Goal: Ask a question

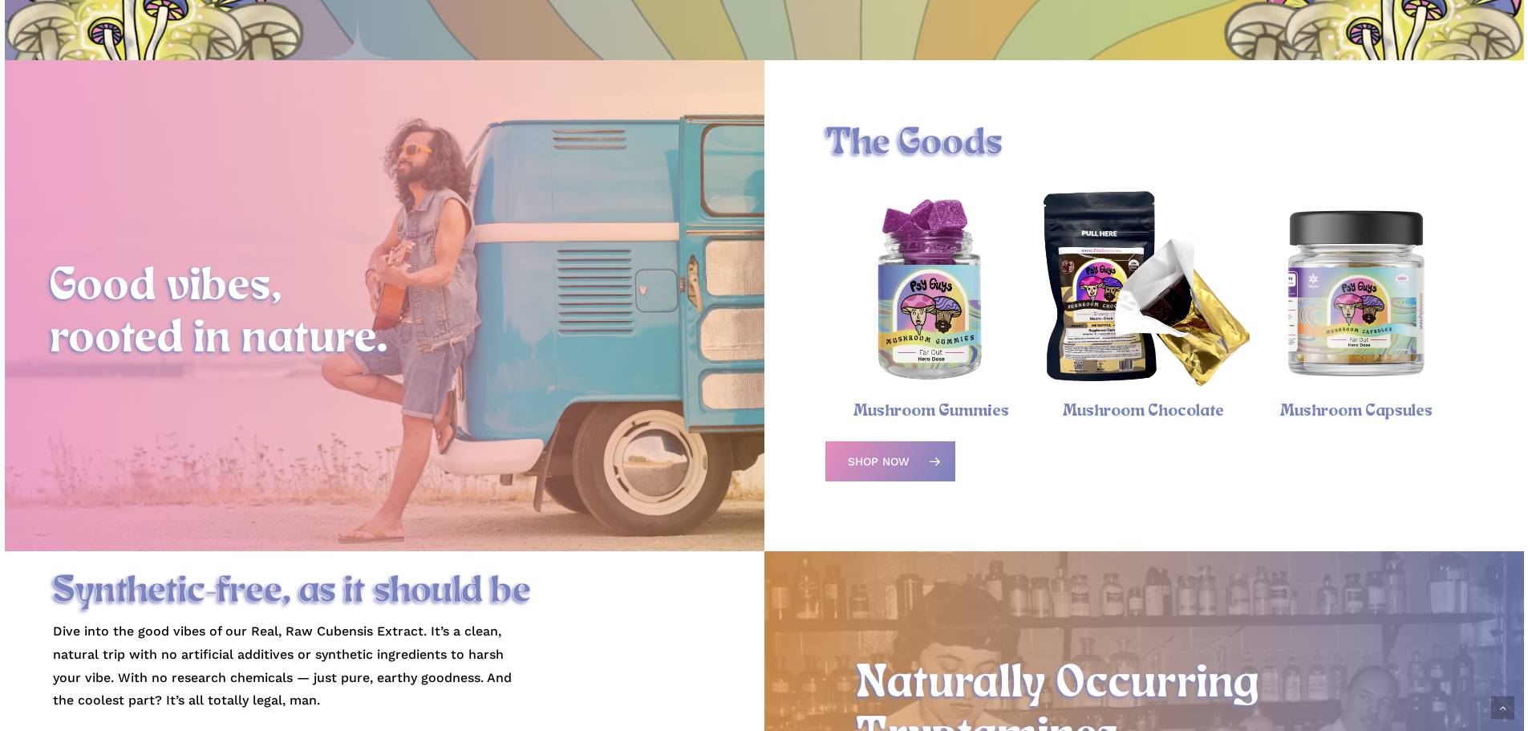
scroll to position [642, 0]
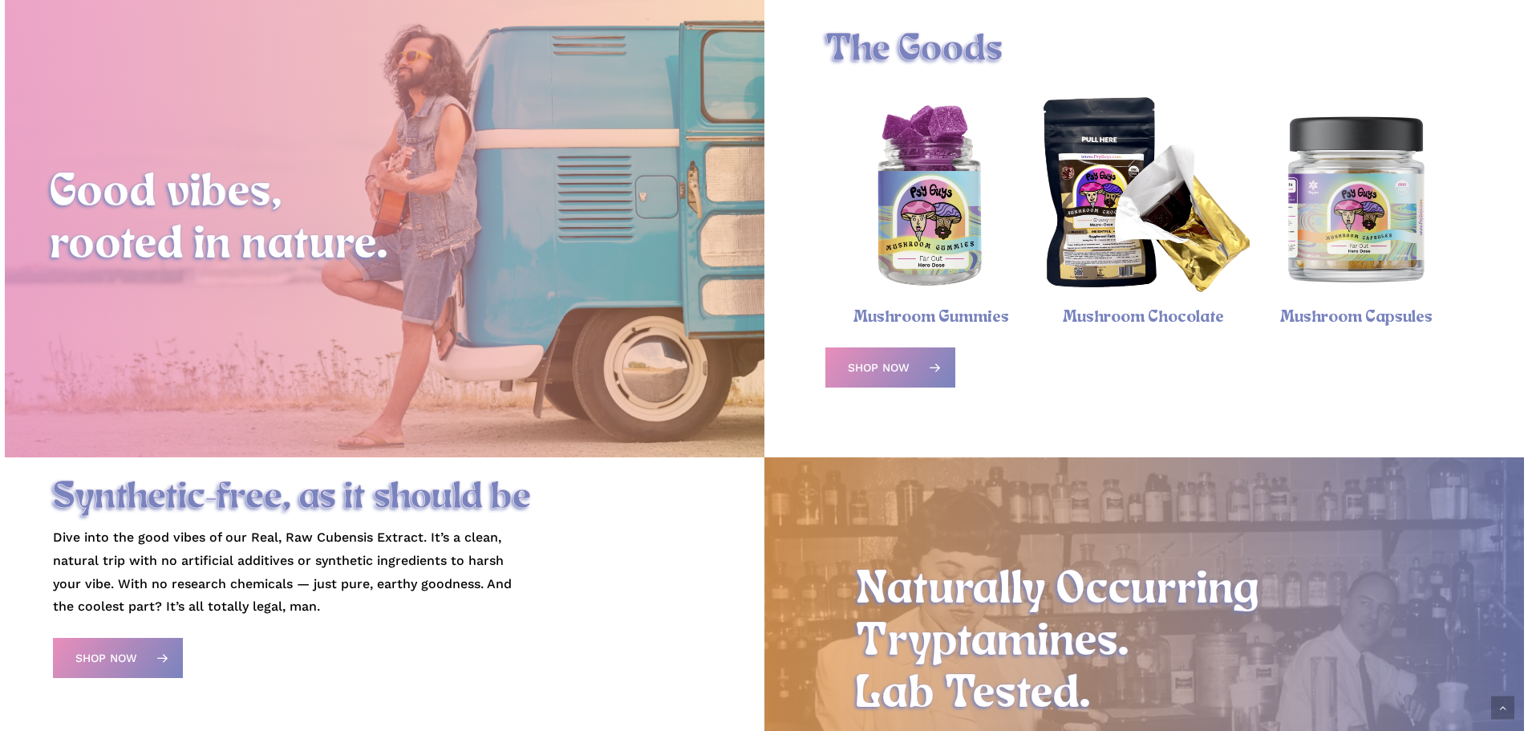
click at [918, 185] on img "Psychedelic Mushroom Gummies" at bounding box center [931, 198] width 213 height 213
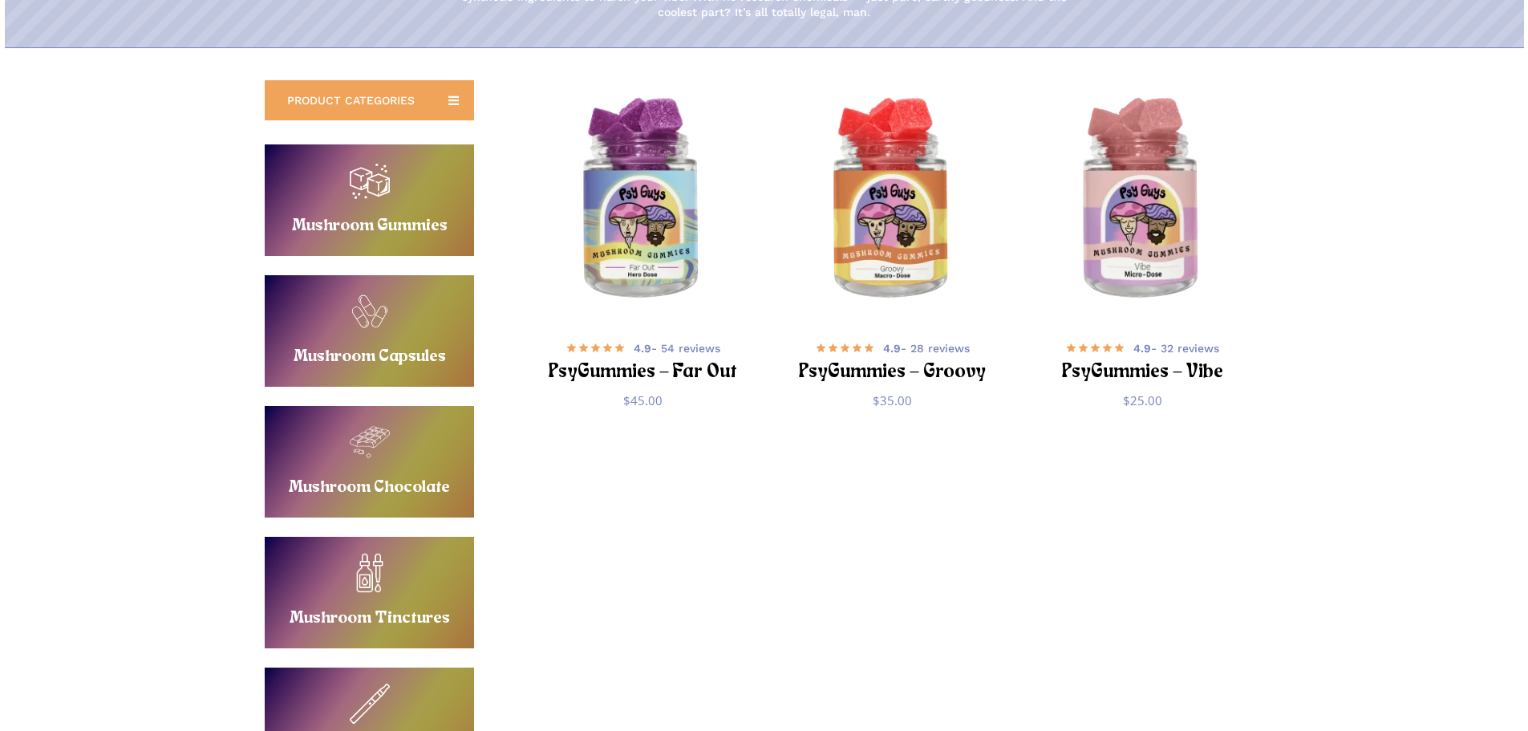
scroll to position [241, 0]
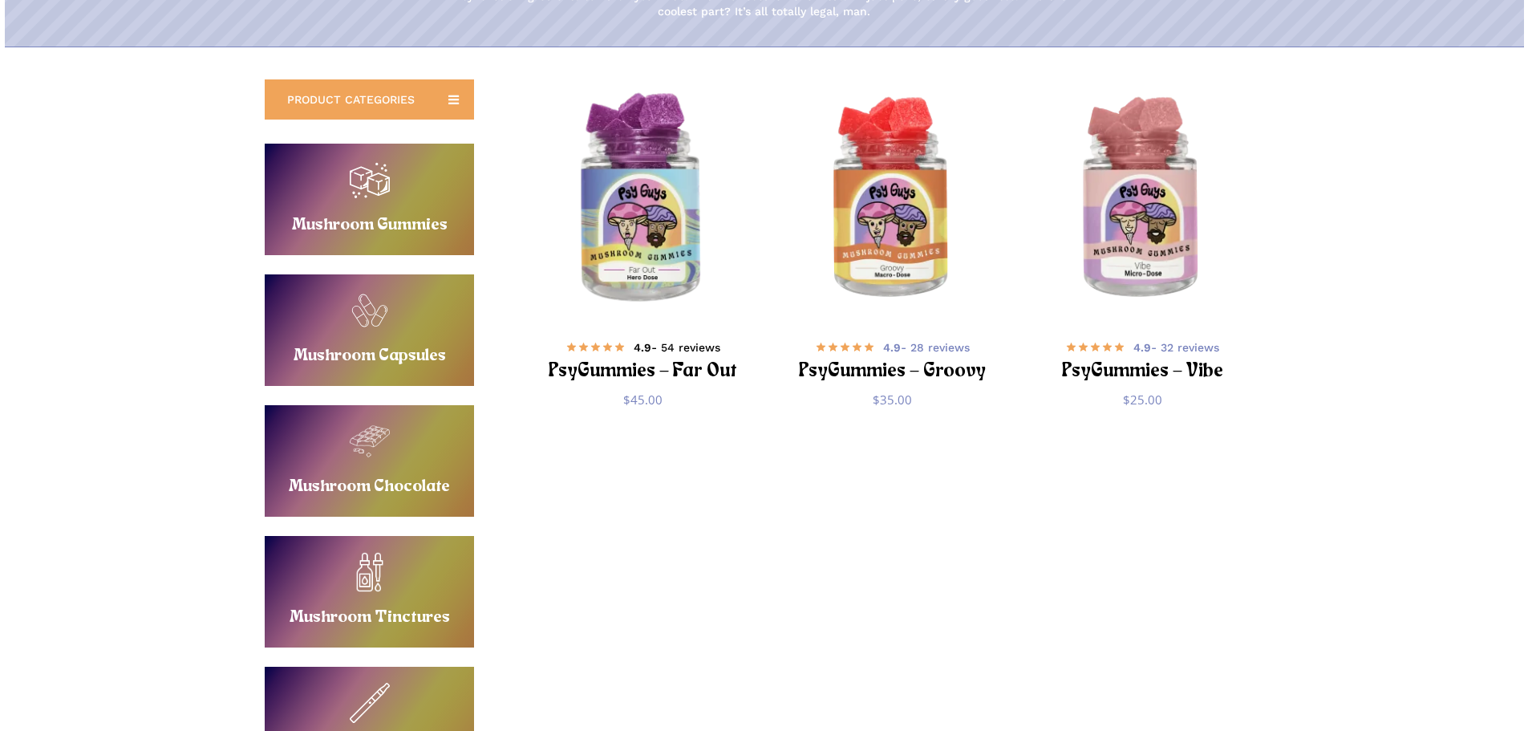
click at [598, 376] on h2 "PsyGummies – Far Out" at bounding box center [642, 372] width 195 height 30
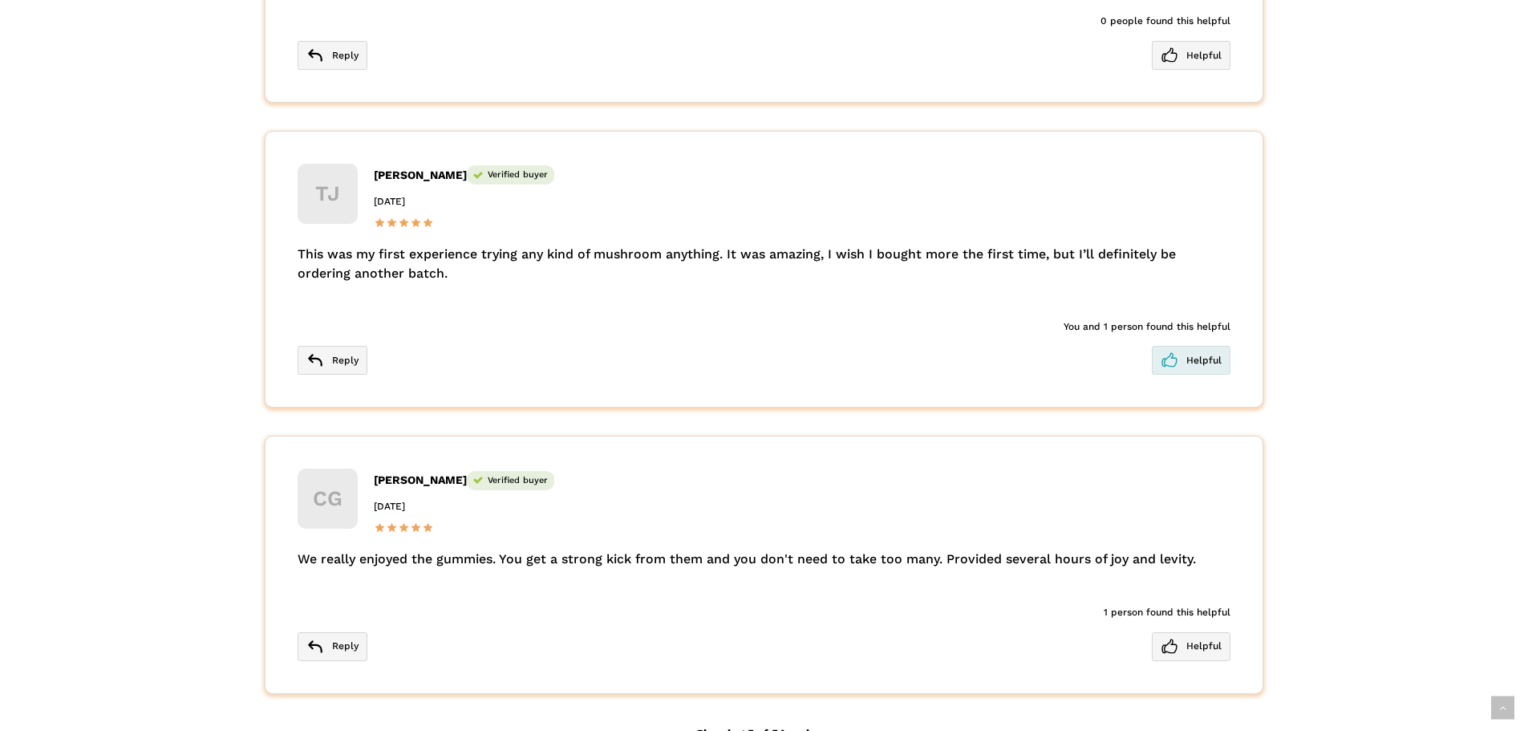
scroll to position [4251, 0]
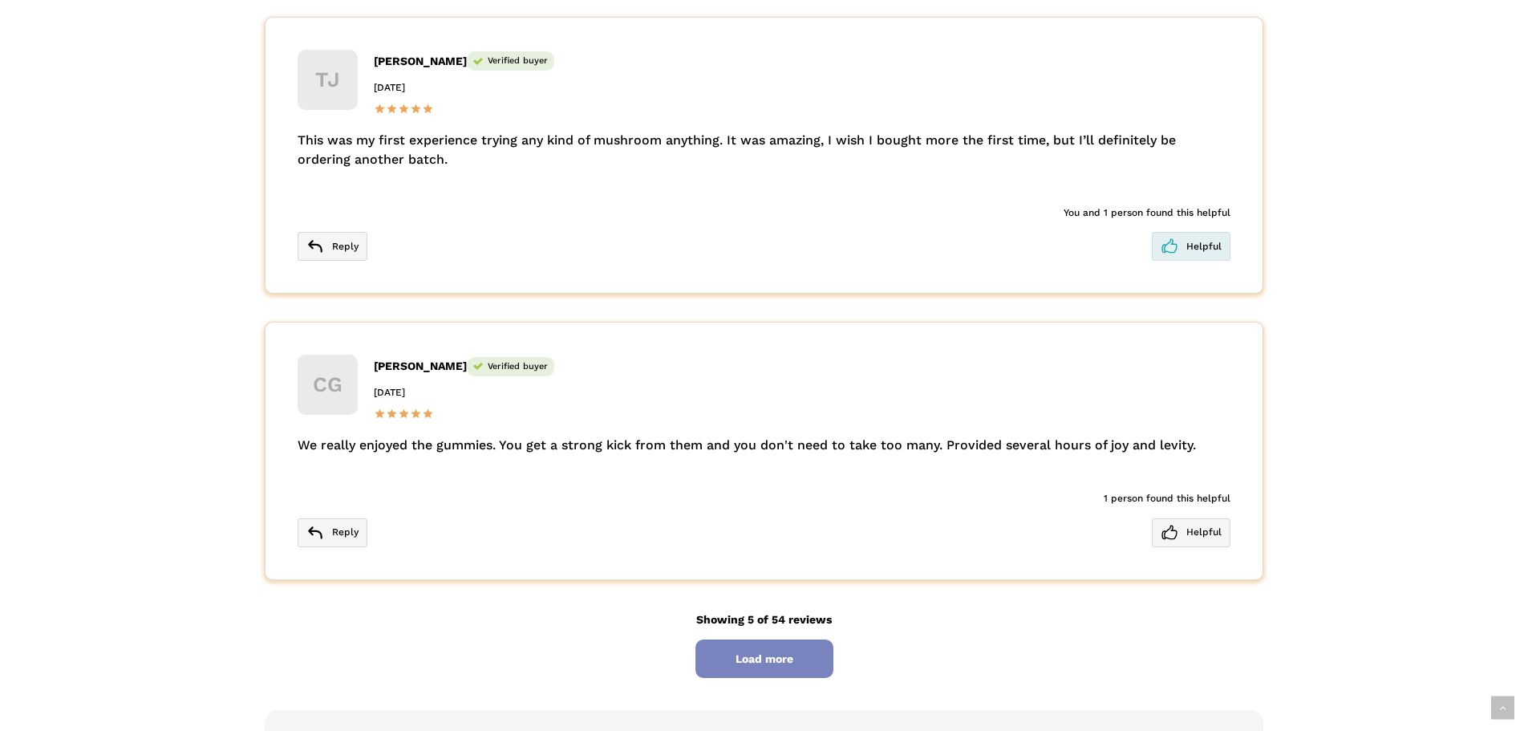
click at [746, 646] on span "Load more" at bounding box center [764, 658] width 138 height 39
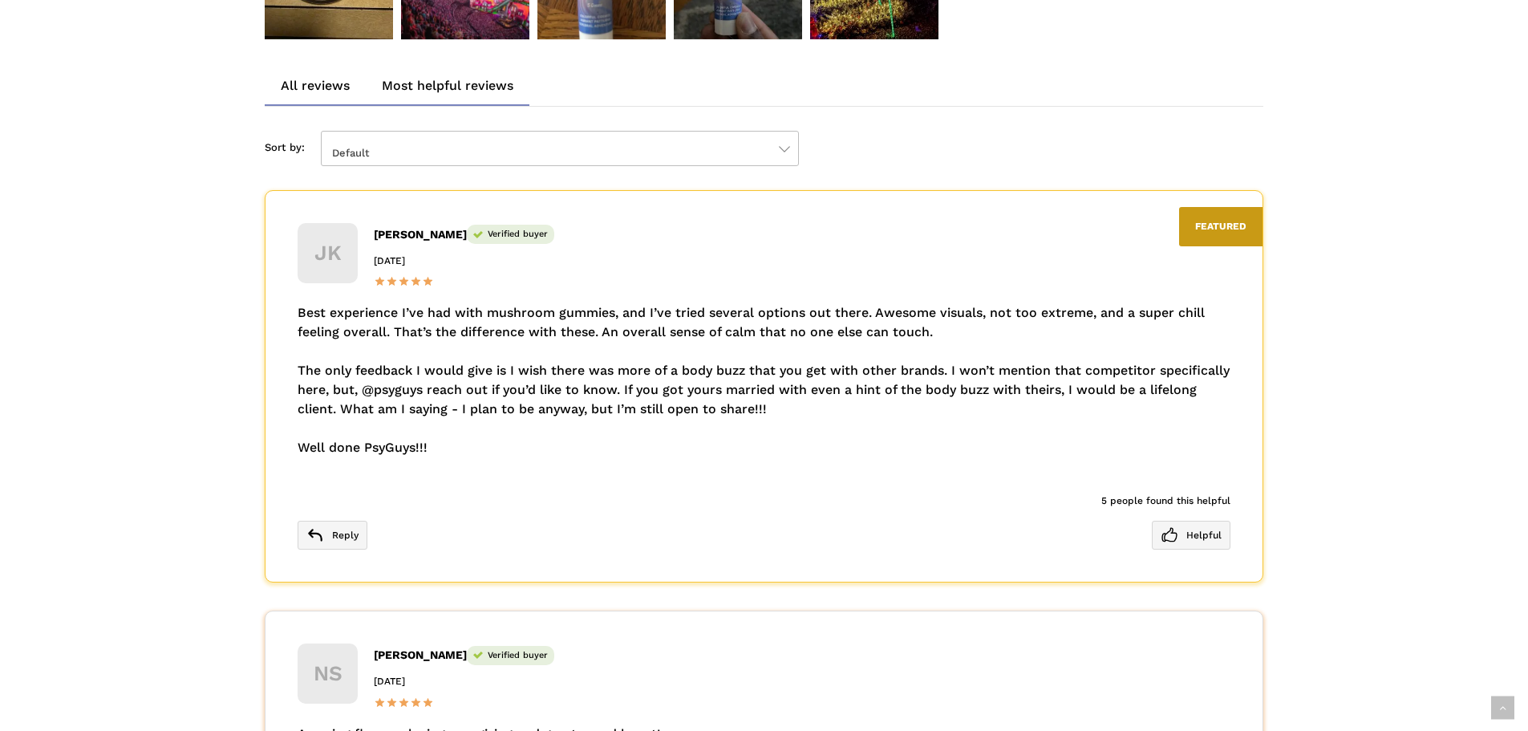
scroll to position [3048, 0]
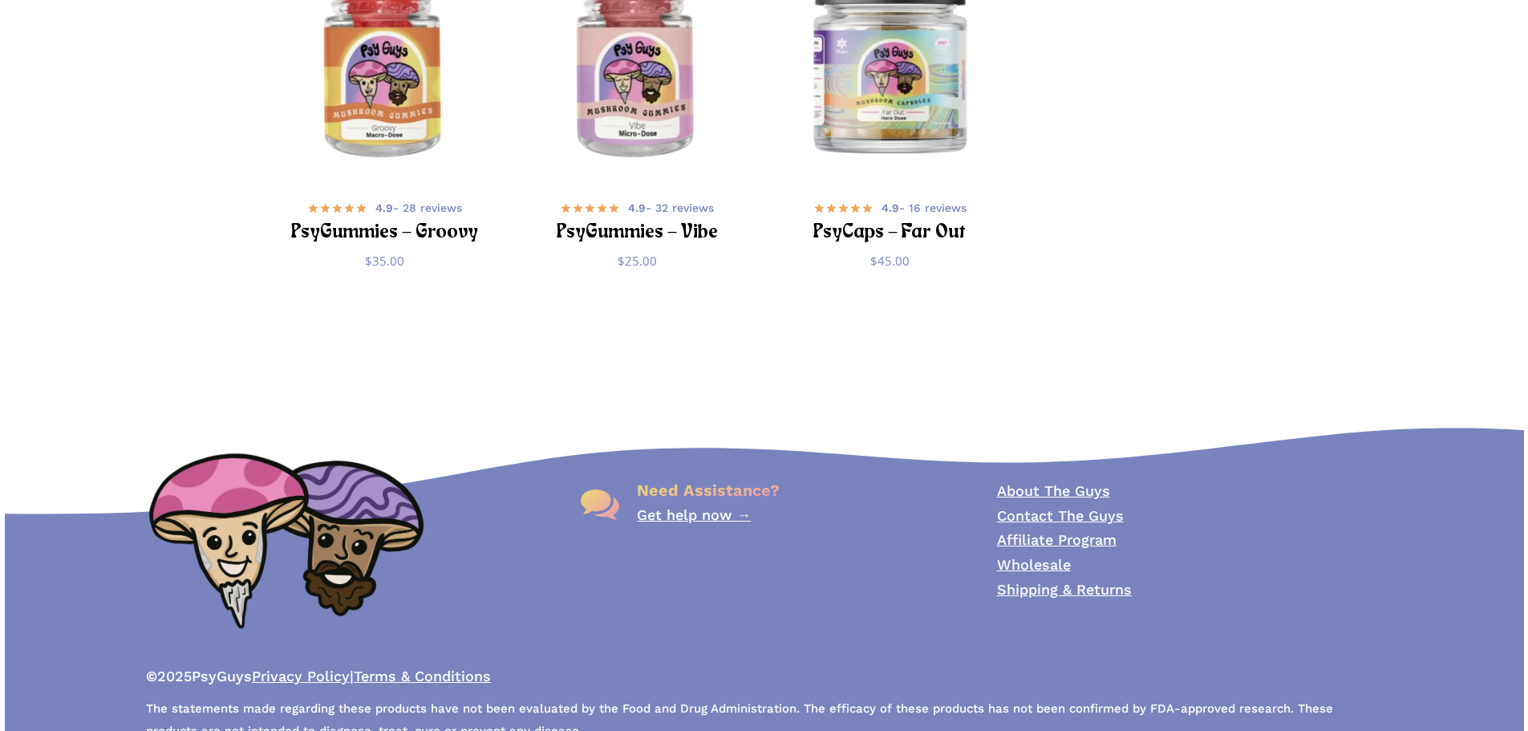
scroll to position [6429, 0]
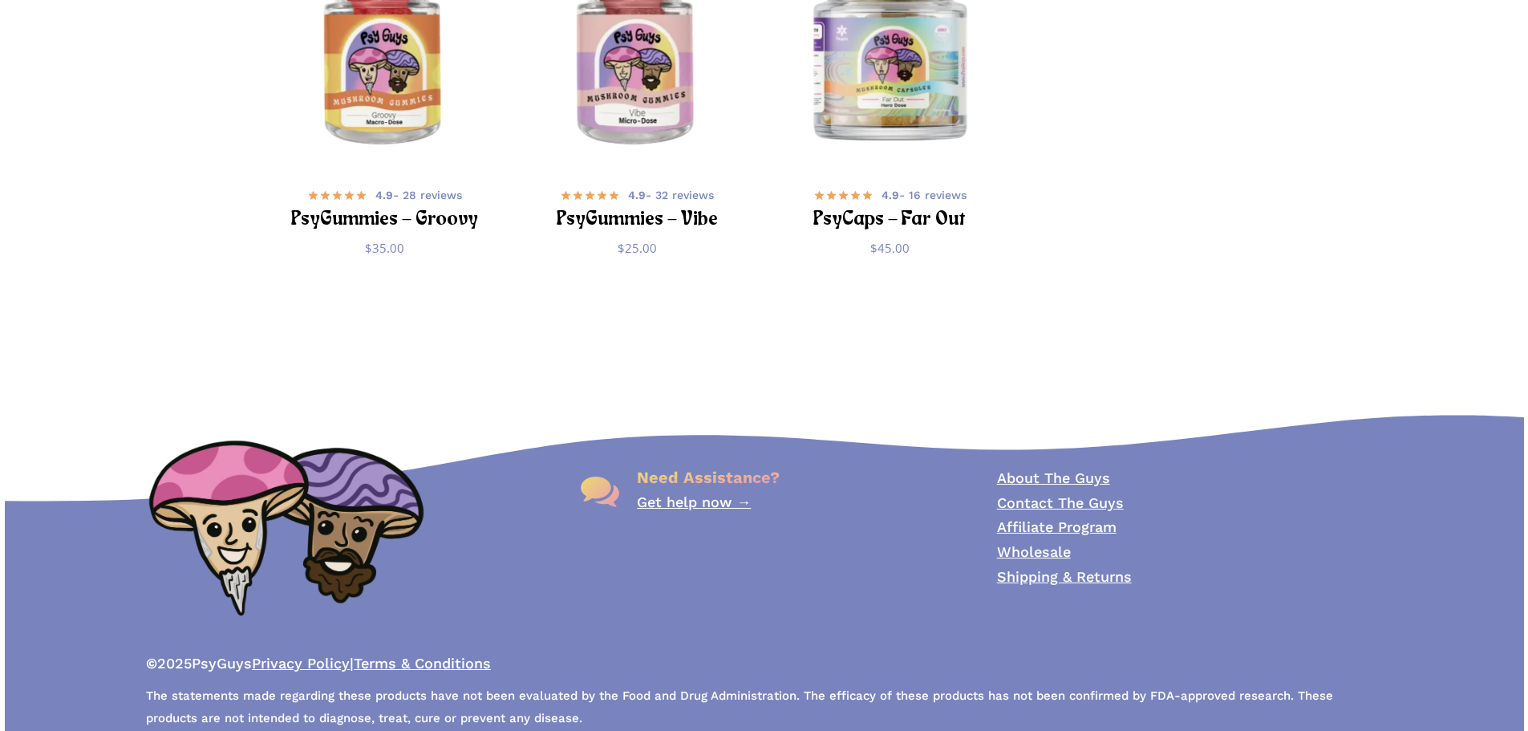
click at [710, 493] on link "Get help now →" at bounding box center [694, 501] width 114 height 17
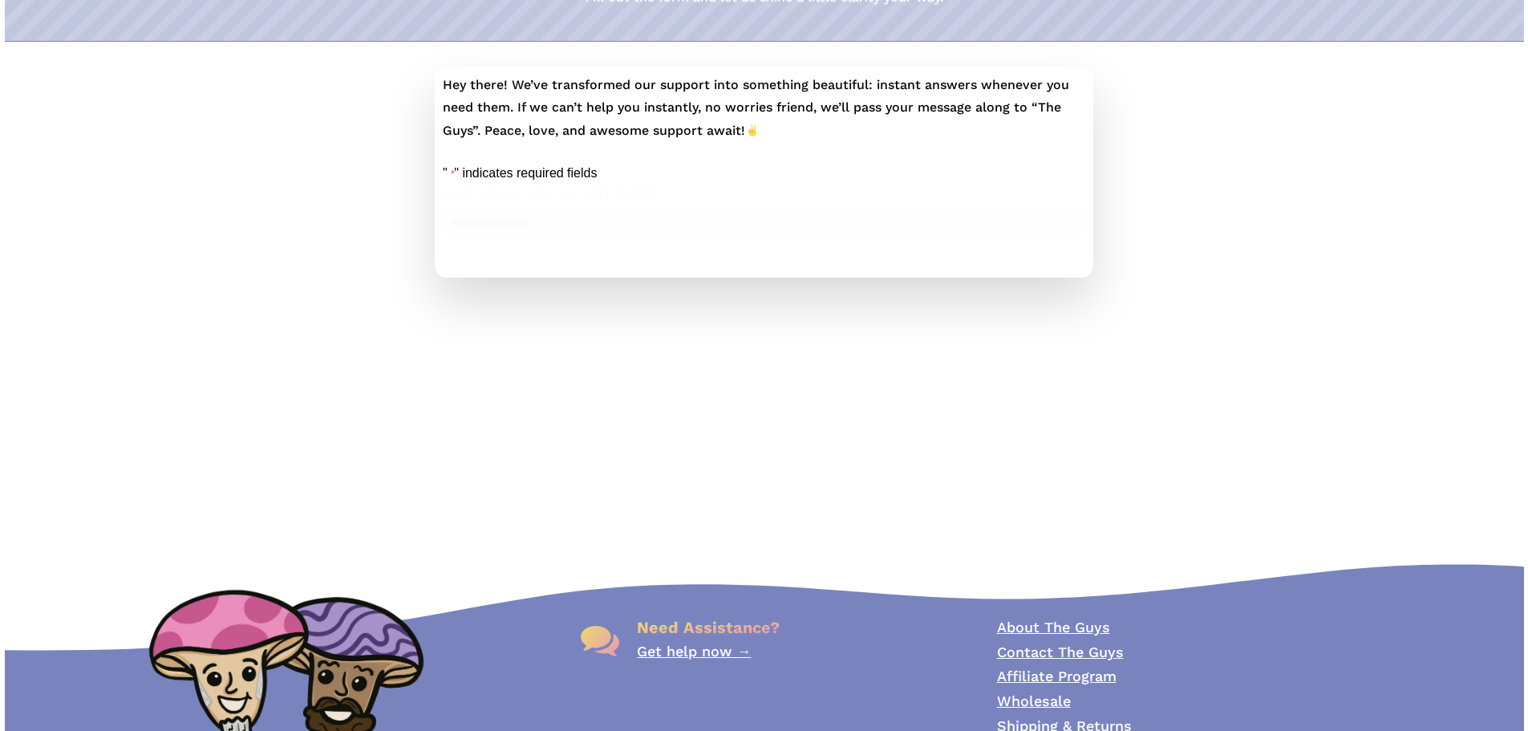
scroll to position [241, 0]
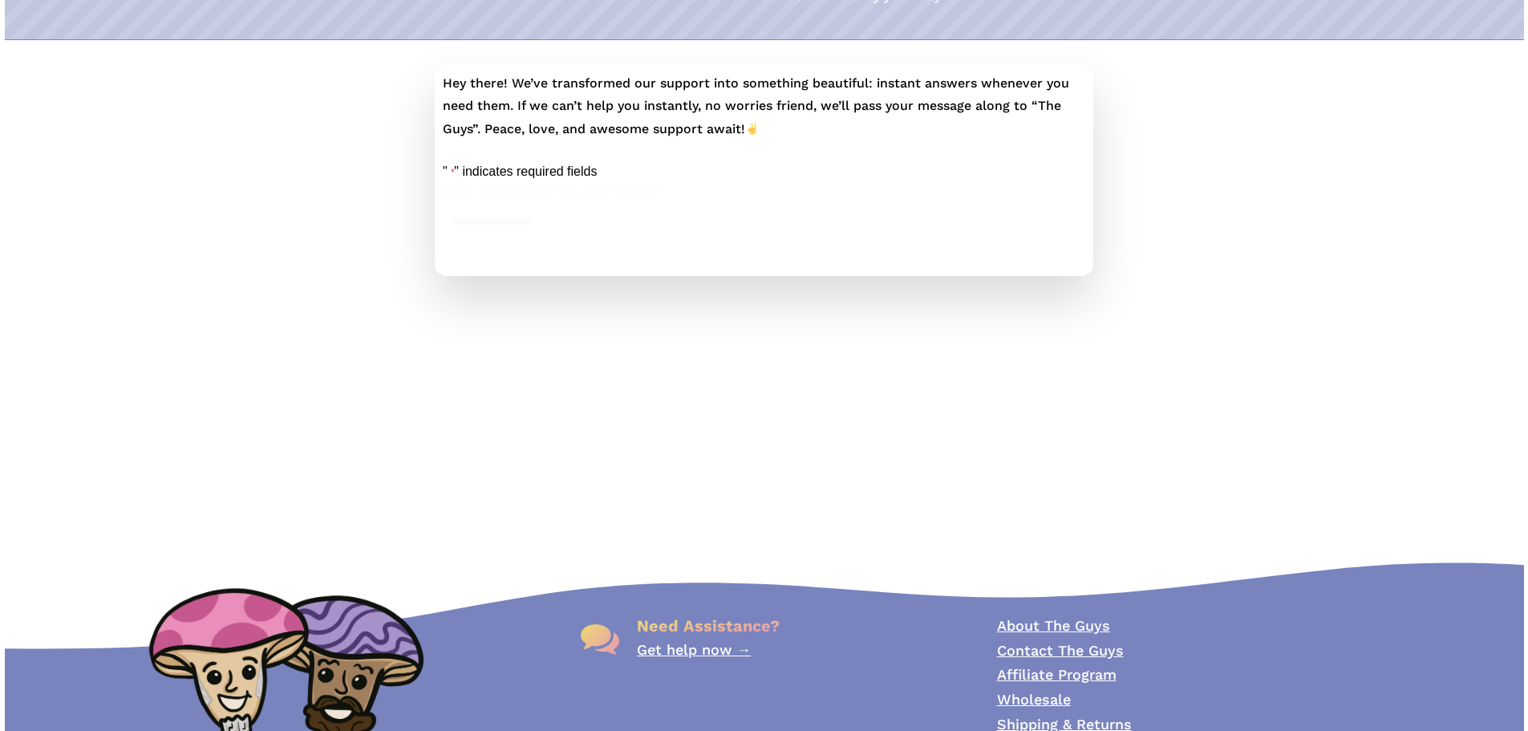
click at [656, 238] on select "**********" at bounding box center [764, 221] width 643 height 33
select select "**********"
click at [462, 225] on select "**********" at bounding box center [764, 221] width 643 height 33
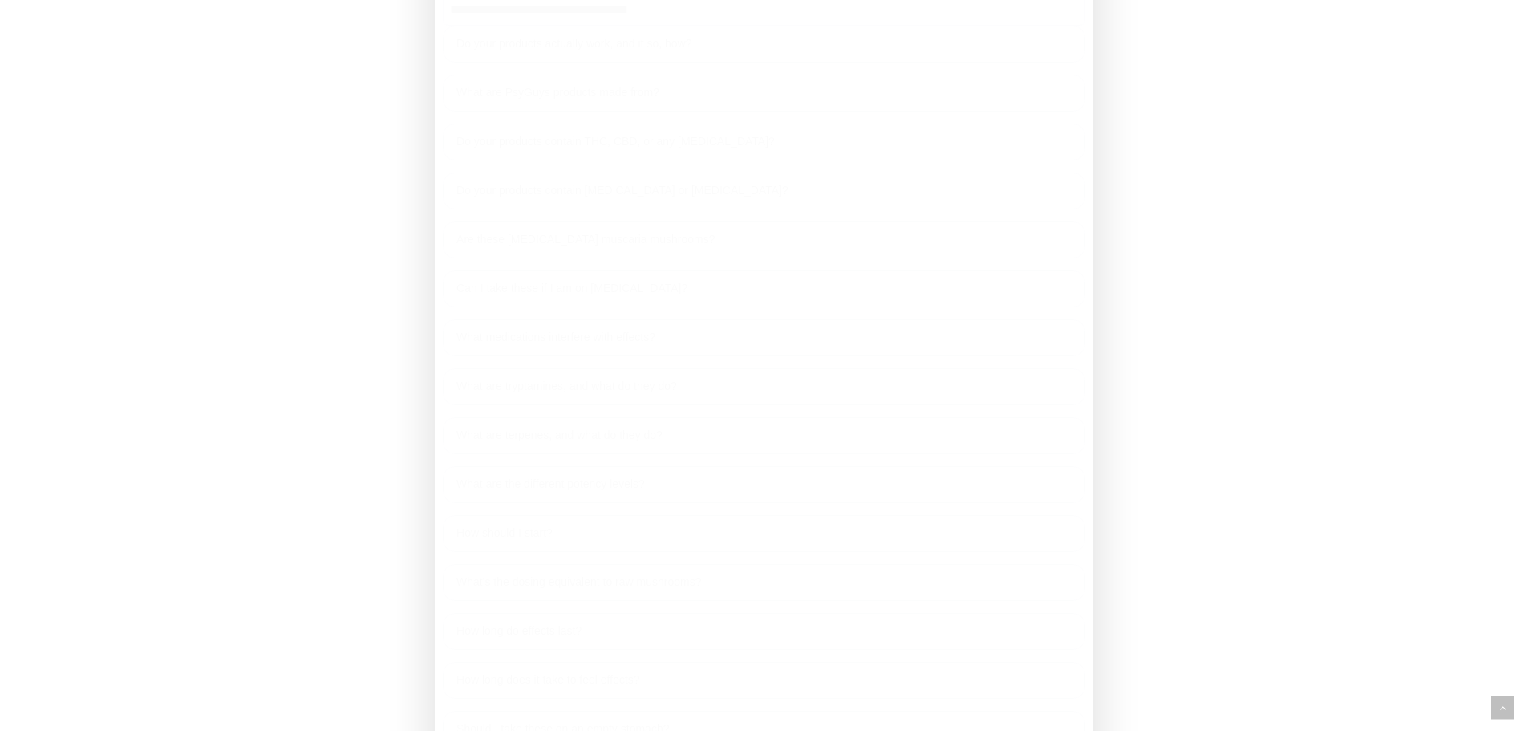
scroll to position [481, 0]
click at [631, 327] on link "What medications interfere with effects?" at bounding box center [764, 308] width 643 height 37
click at [610, 339] on link "How should I start?" at bounding box center [764, 320] width 643 height 37
click at [604, 388] on link "What's the dosing equivalent to raw mushrooms?" at bounding box center [764, 369] width 643 height 37
